Goal: Book appointment/travel/reservation

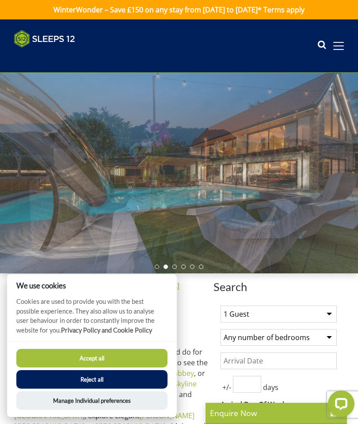
click at [328, 312] on select "1 Guest 2 Guests 3 Guests 4 Guests 5 Guests 6 Guests 7 Guests 8 Guests 9 Guests…" at bounding box center [278, 313] width 116 height 17
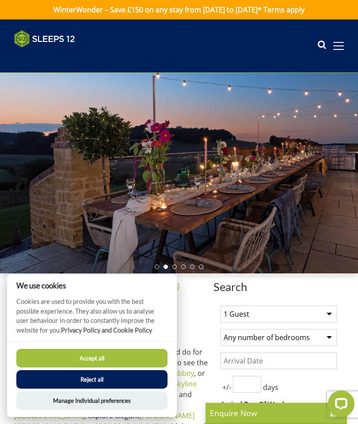
select select "14"
click at [324, 339] on select "Any number of bedrooms 3 Bedrooms 4 Bedrooms 5 Bedrooms 6 Bedrooms 7 Bedrooms 8…" at bounding box center [278, 337] width 116 height 17
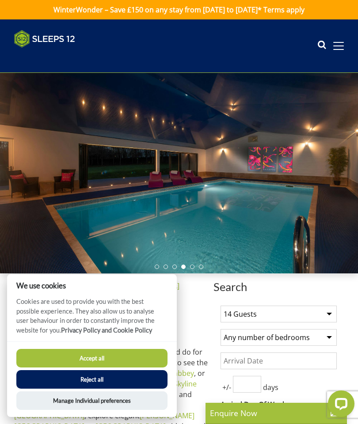
click at [107, 366] on button "Accept all" at bounding box center [91, 358] width 151 height 19
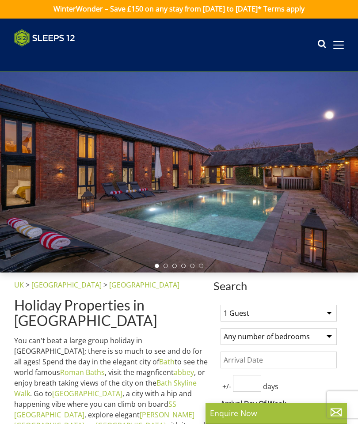
click at [241, 358] on input "Date" at bounding box center [278, 359] width 116 height 17
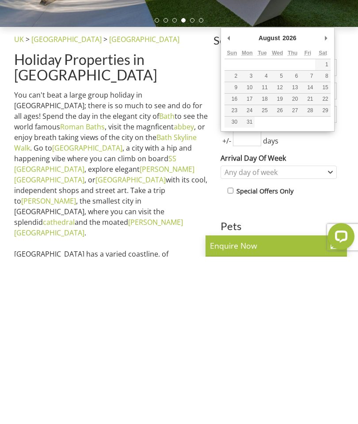
type input "[DATE]"
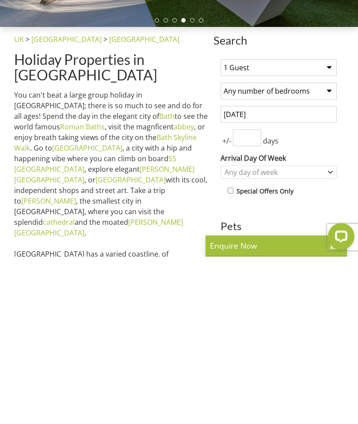
scroll to position [232, 0]
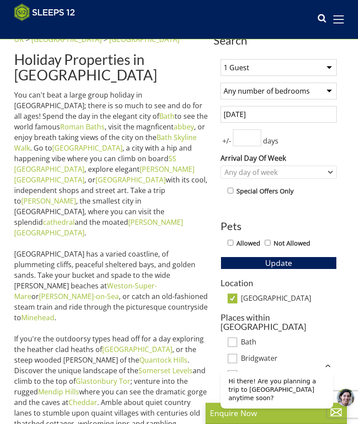
click at [243, 142] on input "number" at bounding box center [247, 137] width 28 height 17
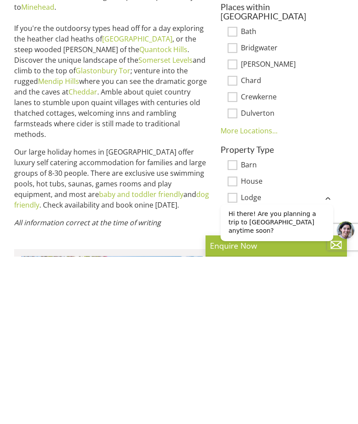
scroll to position [384, 0]
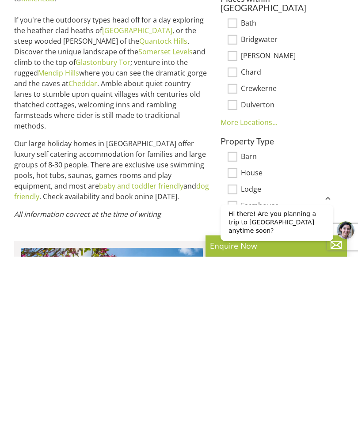
type input "7"
click at [232, 319] on input "Barn" at bounding box center [232, 324] width 10 height 10
checkbox input "true"
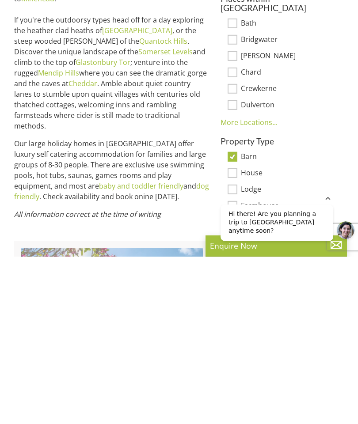
scroll to position [551, 0]
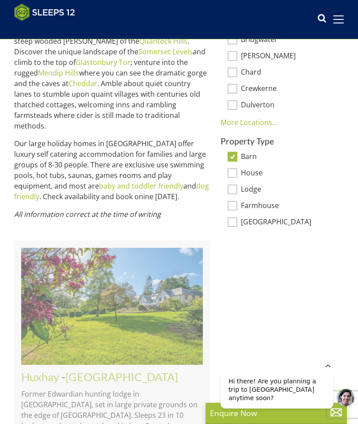
click at [235, 201] on input "Farmhouse" at bounding box center [232, 206] width 10 height 10
checkbox input "true"
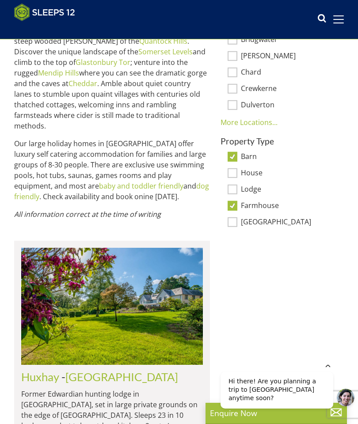
click at [229, 217] on input "[GEOGRAPHIC_DATA]" at bounding box center [232, 222] width 10 height 10
checkbox input "true"
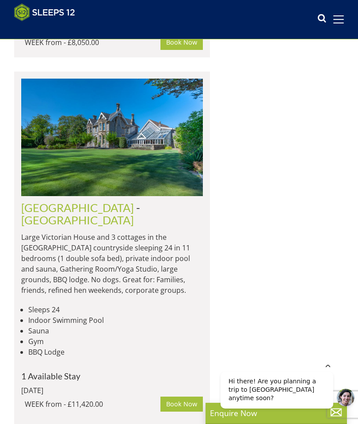
scroll to position [1112, 0]
